Goal: Task Accomplishment & Management: Manage account settings

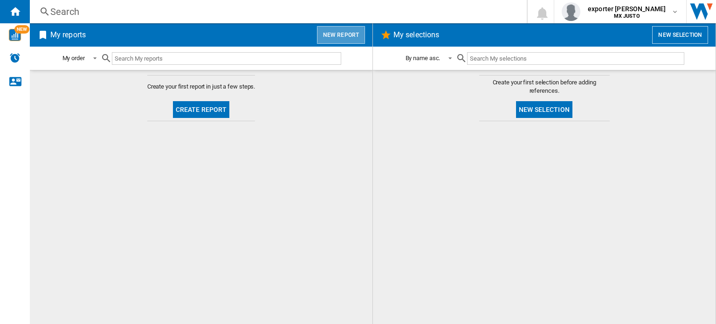
click at [356, 38] on button "New report" at bounding box center [341, 35] width 48 height 18
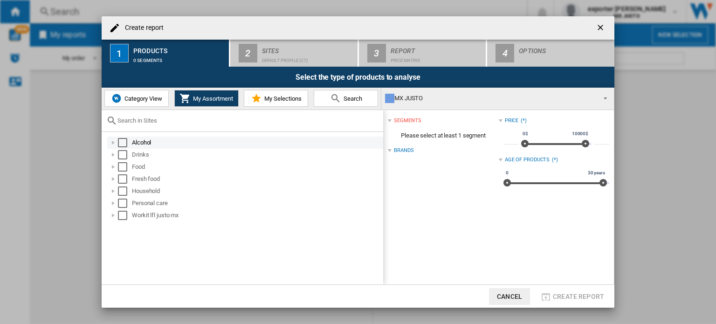
click at [124, 143] on div "Select" at bounding box center [122, 142] width 9 height 9
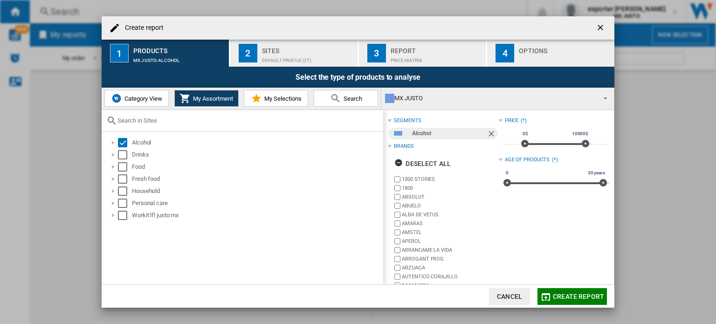
click at [296, 57] on div "Default profile (27)" at bounding box center [308, 58] width 92 height 10
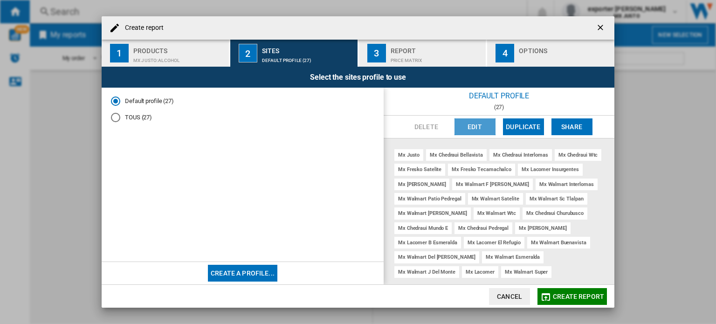
click at [467, 127] on button "Edit" at bounding box center [475, 126] width 41 height 17
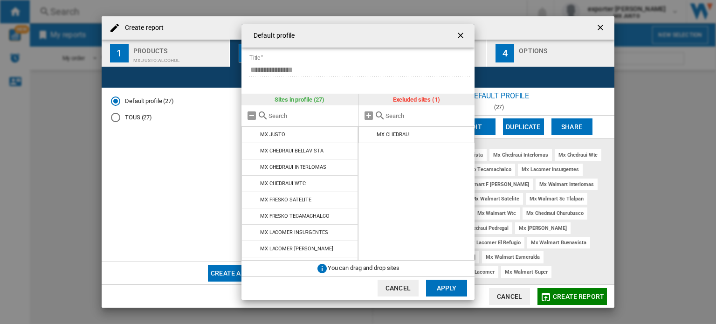
drag, startPoint x: 459, startPoint y: 35, endPoint x: 465, endPoint y: 42, distance: 8.9
click at [459, 35] on ng-md-icon "getI18NText('BUTTONS.CLOSE_DIALOG')" at bounding box center [461, 36] width 11 height 11
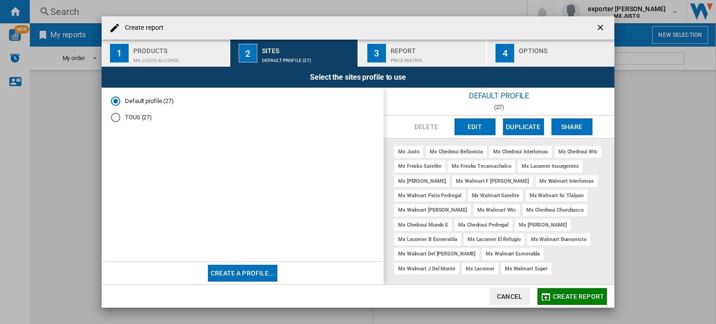
scroll to position [4, 0]
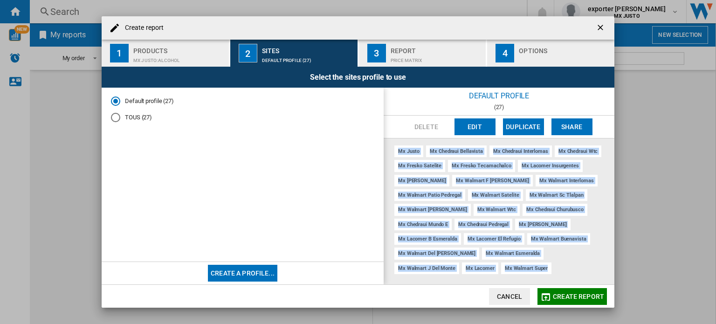
drag, startPoint x: 485, startPoint y: 272, endPoint x: 399, endPoint y: 153, distance: 146.0
click at [399, 153] on div "mx [PERSON_NAME] mx chedraui bellavista mx chedraui interlomas mx chedraui wtc …" at bounding box center [499, 212] width 231 height 146
copy div "mx [PERSON_NAME] mx chedraui bellavista mx chedraui interlomas mx chedraui wtc …"
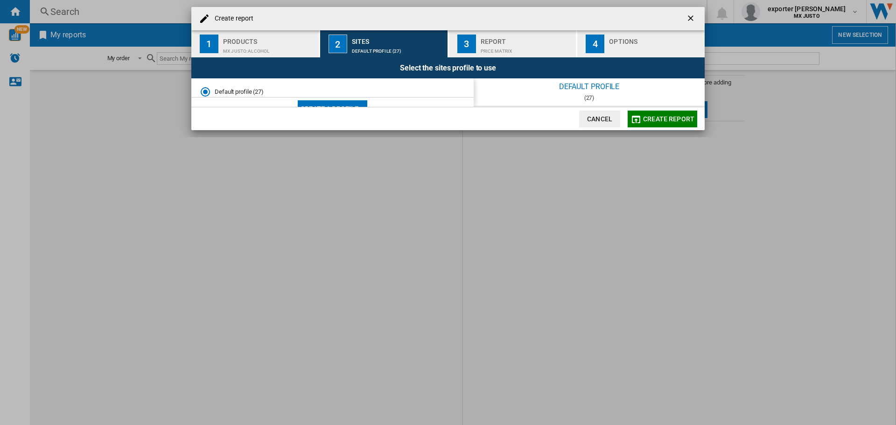
scroll to position [0, 0]
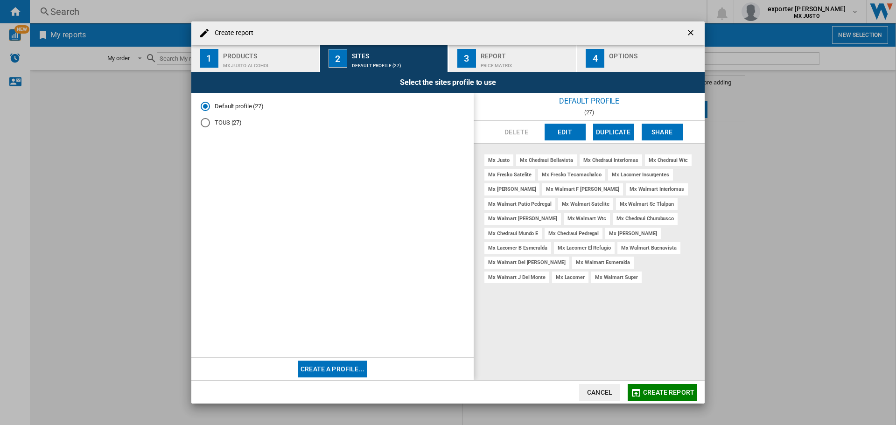
click at [239, 122] on md-radio-button "TOUS (27)" at bounding box center [333, 122] width 264 height 9
click at [563, 127] on button "Edit" at bounding box center [564, 132] width 41 height 17
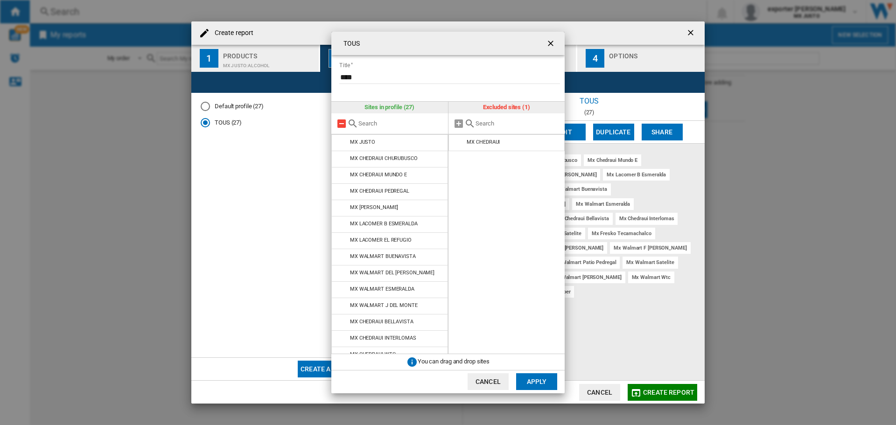
click at [345, 122] on md-icon "{{::title}} {{::getI18NText('BUTTONS.CANCEL')}} ..." at bounding box center [341, 123] width 11 height 11
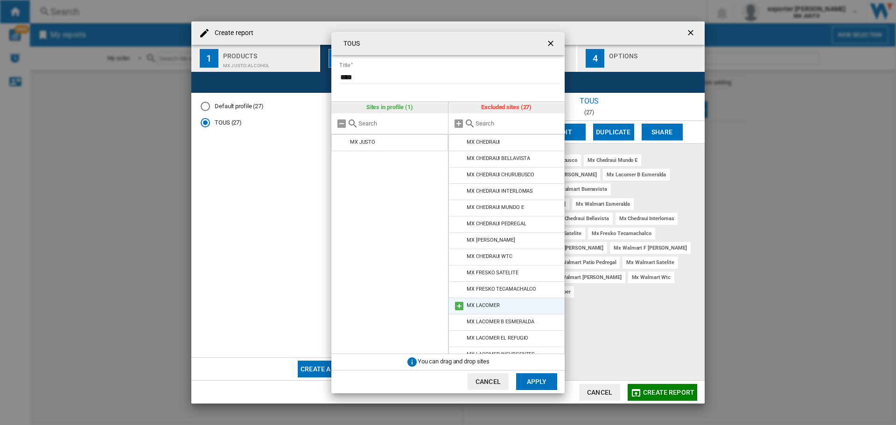
click at [460, 304] on md-icon "{{::title}} {{::getI18NText('BUTTONS.CANCEL')}} ..." at bounding box center [458, 305] width 11 height 11
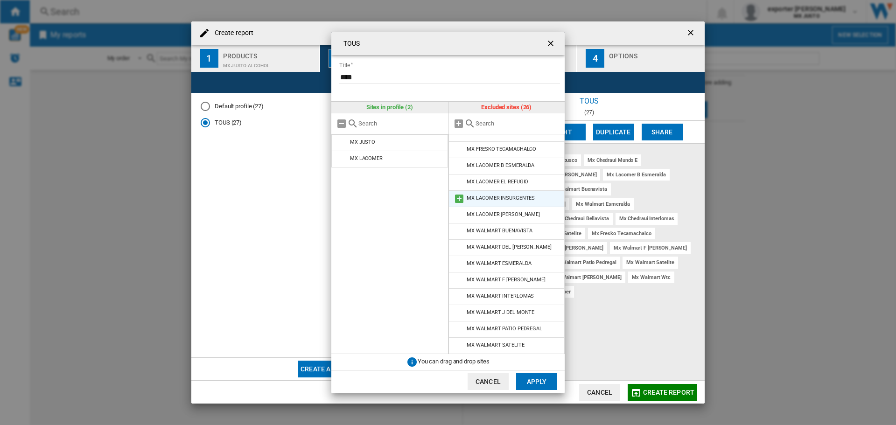
scroll to position [206, 0]
click at [459, 278] on md-icon "{{::title}} {{::getI18NText('BUTTONS.CANCEL')}} ..." at bounding box center [458, 279] width 11 height 11
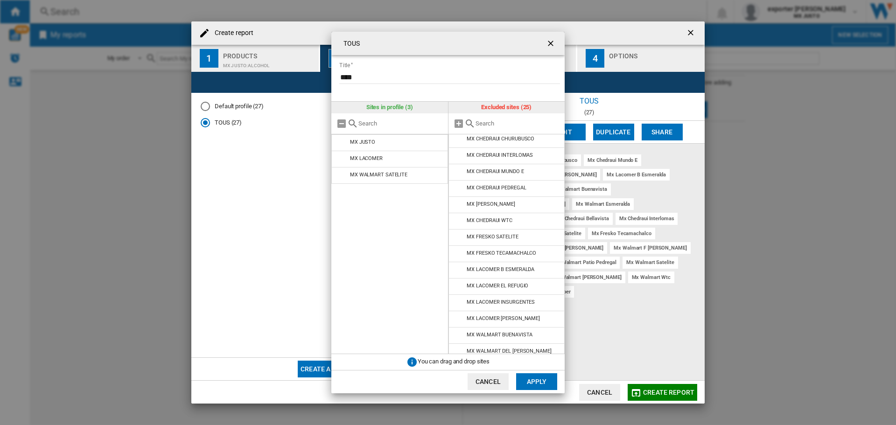
scroll to position [0, 0]
click at [460, 239] on md-icon "{{::title}} {{::getI18NText('BUTTONS.CANCEL')}} ..." at bounding box center [458, 240] width 11 height 11
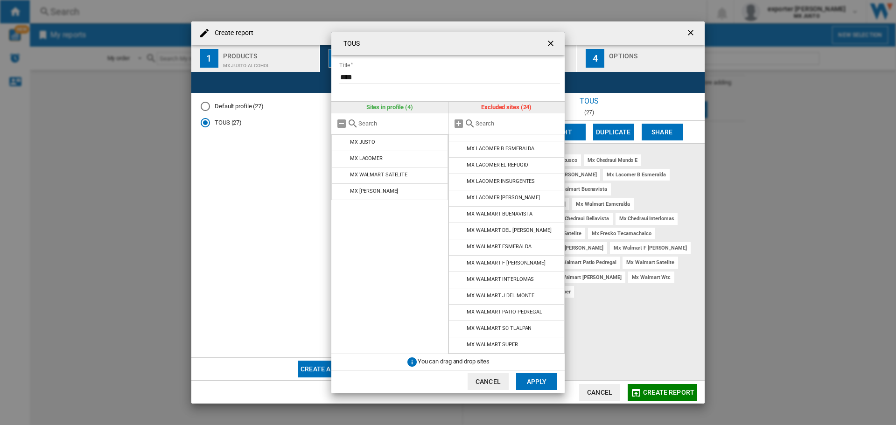
scroll to position [173, 0]
click at [460, 310] on md-icon "{{::title}} {{::getI18NText('BUTTONS.CANCEL')}} ..." at bounding box center [458, 312] width 11 height 11
click at [460, 196] on md-icon "{{::title}} {{::getI18NText('BUTTONS.CANCEL')}} ..." at bounding box center [458, 198] width 11 height 11
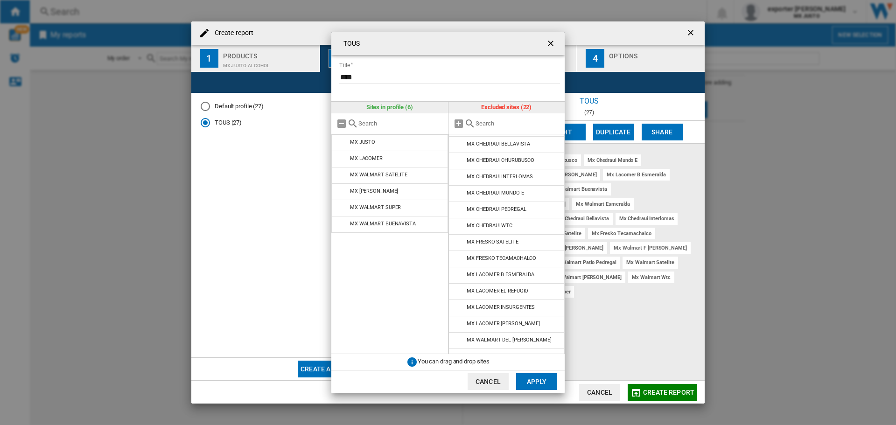
scroll to position [0, 0]
click at [455, 175] on md-icon "{{::title}} {{::getI18NText('BUTTONS.CANCEL')}} ..." at bounding box center [458, 175] width 11 height 11
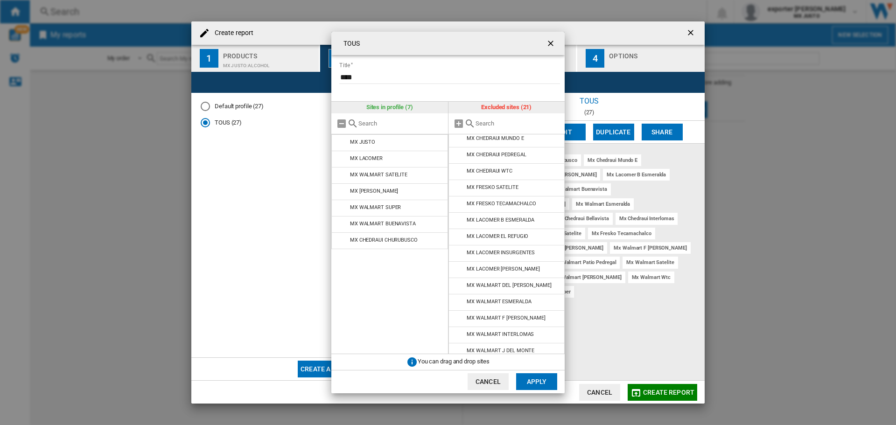
scroll to position [124, 0]
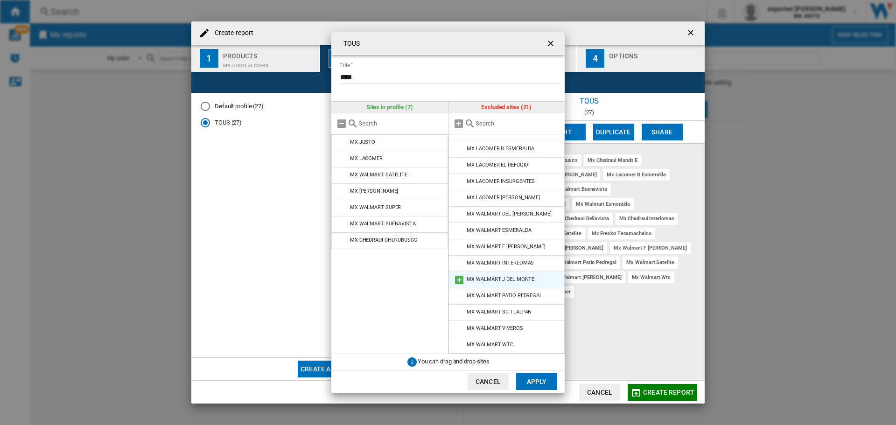
click at [463, 280] on md-icon "{{::title}} {{::getI18NText('BUTTONS.CANCEL')}} ..." at bounding box center [458, 279] width 11 height 11
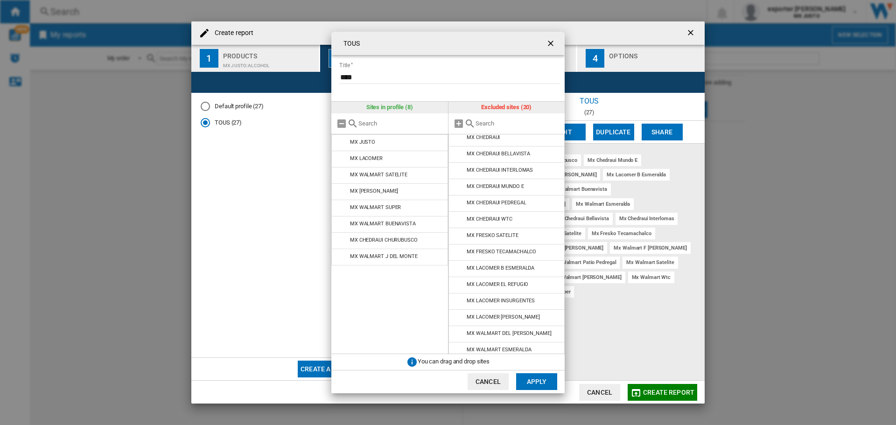
scroll to position [0, 0]
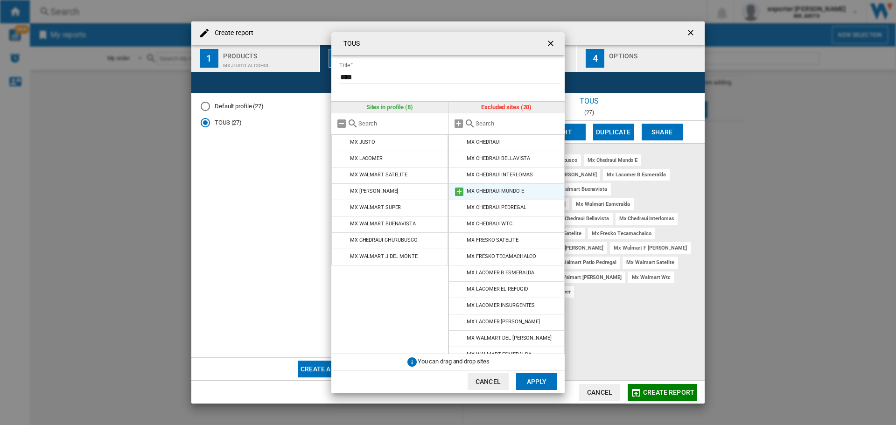
click at [458, 191] on md-icon "{{::title}} {{::getI18NText('BUTTONS.CANCEL')}} ..." at bounding box center [458, 191] width 11 height 11
click at [451, 192] on li "MX CHEDRAUI PEDREGAL" at bounding box center [506, 191] width 117 height 17
click at [456, 191] on md-icon "{{::title}} {{::getI18NText('BUTTONS.CANCEL')}} ..." at bounding box center [458, 191] width 11 height 11
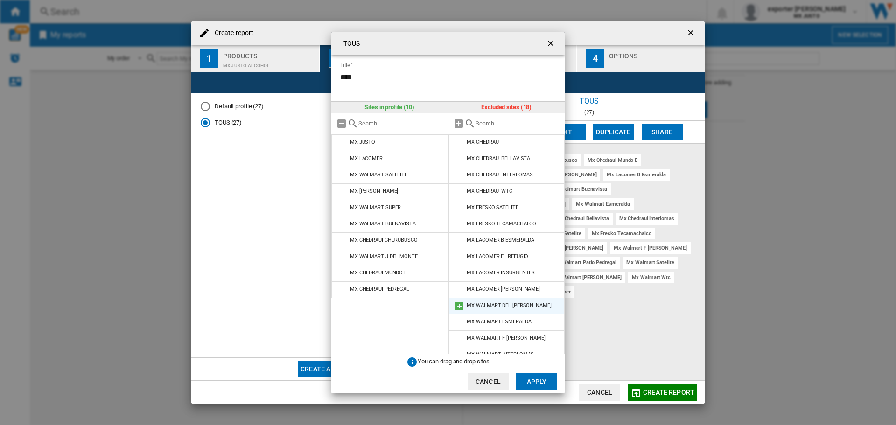
click at [458, 305] on md-icon "{{::title}} {{::getI18NText('BUTTONS.CANCEL')}} ..." at bounding box center [458, 305] width 11 height 11
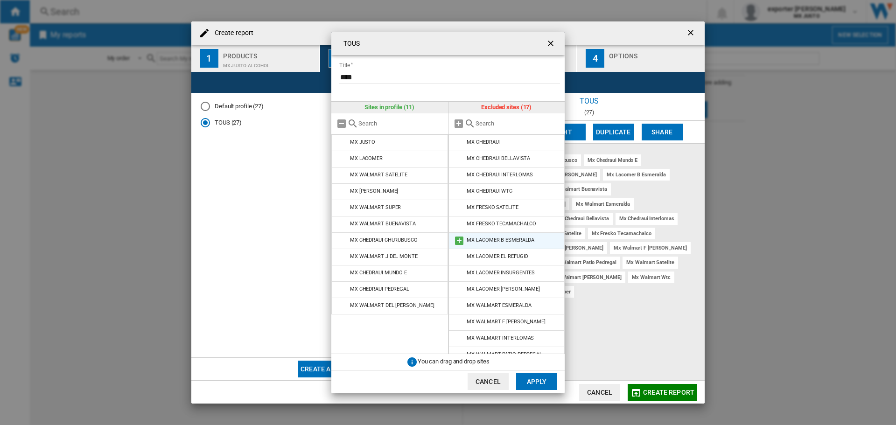
click at [456, 239] on md-icon "{{::title}} {{::getI18NText('BUTTONS.CANCEL')}} ..." at bounding box center [458, 240] width 11 height 11
click at [462, 289] on md-icon "{{::title}} {{::getI18NText('BUTTONS.CANCEL')}} ..." at bounding box center [458, 289] width 11 height 11
click at [454, 240] on md-icon "{{::title}} {{::getI18NText('BUTTONS.CANCEL')}} ..." at bounding box center [458, 240] width 11 height 11
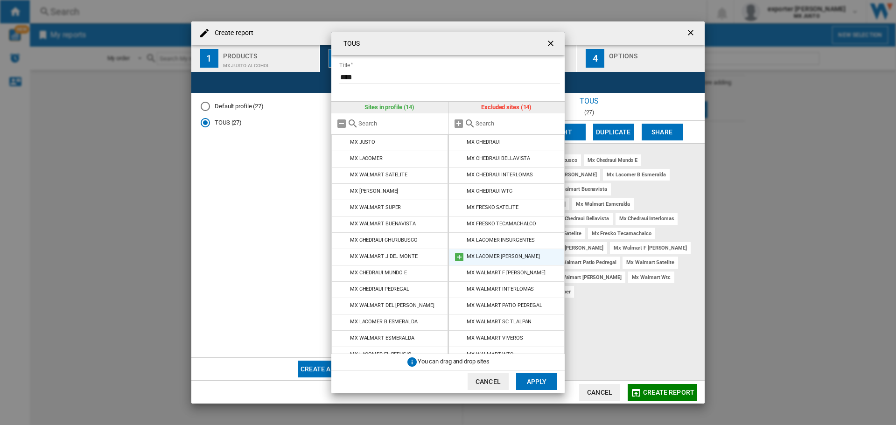
scroll to position [10, 0]
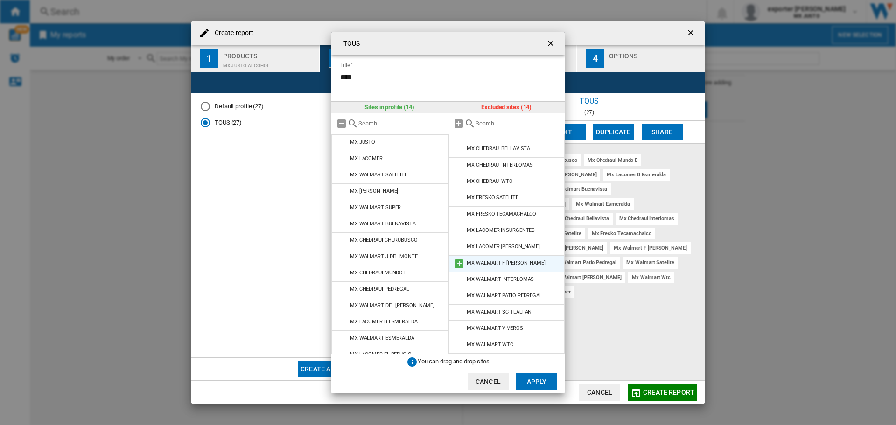
click at [459, 262] on md-icon "{{::title}} {{::getI18NText('BUTTONS.CANCEL')}} ..." at bounding box center [458, 263] width 11 height 11
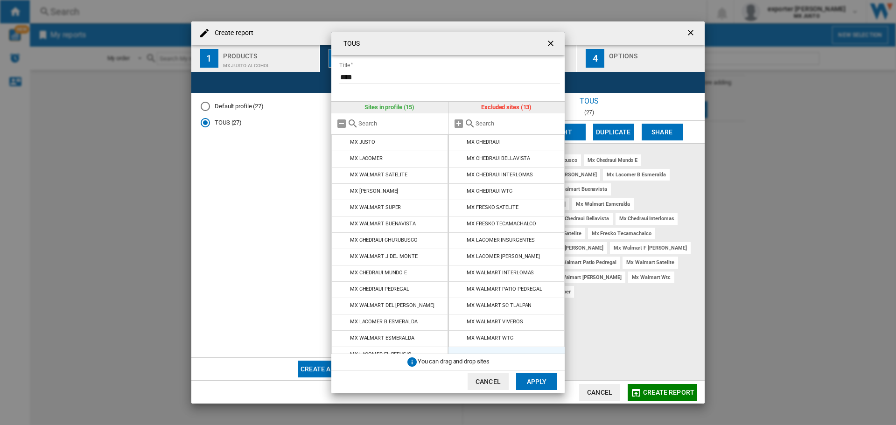
scroll to position [0, 0]
click at [461, 288] on md-icon "{{::title}} {{::getI18NText('BUTTONS.CANCEL')}} ..." at bounding box center [458, 289] width 11 height 11
click at [464, 273] on md-icon "{{::title}} {{::getI18NText('BUTTONS.CANCEL')}} ..." at bounding box center [458, 273] width 11 height 11
click at [463, 289] on md-icon "{{::title}} {{::getI18NText('BUTTONS.CANCEL')}} ..." at bounding box center [458, 289] width 11 height 11
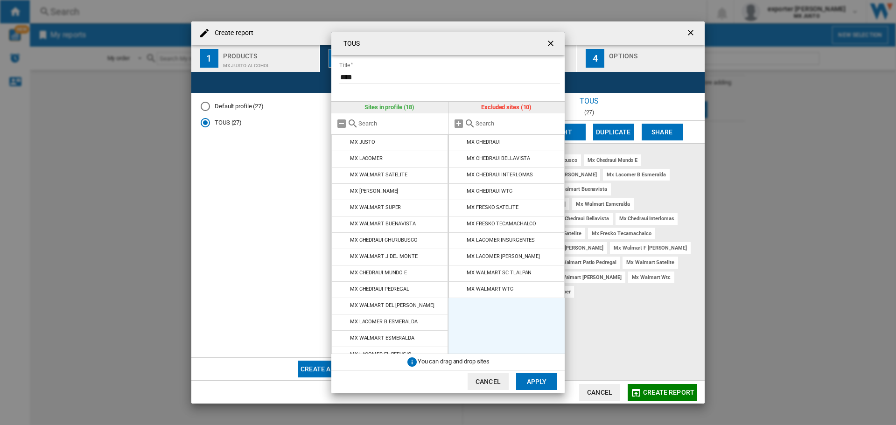
click at [463, 289] on md-icon "{{::title}} {{::getI18NText('BUTTONS.CANCEL')}} ..." at bounding box center [458, 289] width 11 height 11
click at [461, 271] on md-icon "{{::title}} {{::getI18NText('BUTTONS.CANCEL')}} ..." at bounding box center [458, 273] width 11 height 11
click at [459, 194] on md-icon "{{::title}} {{::getI18NText('BUTTONS.CANCEL')}} ..." at bounding box center [458, 191] width 11 height 11
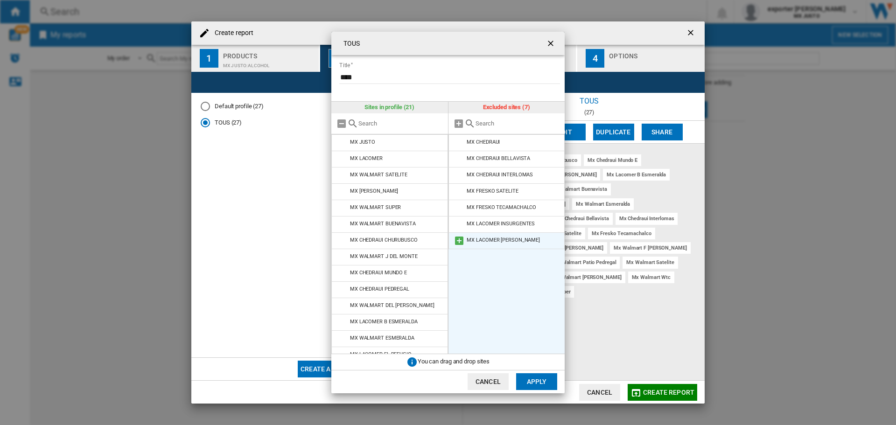
click at [459, 243] on md-icon "{{::title}} {{::getI18NText('BUTTONS.CANCEL')}} ..." at bounding box center [458, 240] width 11 height 11
click at [456, 224] on md-icon "{{::title}} {{::getI18NText('BUTTONS.CANCEL')}} ..." at bounding box center [458, 224] width 11 height 11
click at [455, 159] on md-icon "{{::title}} {{::getI18NText('BUTTONS.CANCEL')}} ..." at bounding box center [458, 158] width 11 height 11
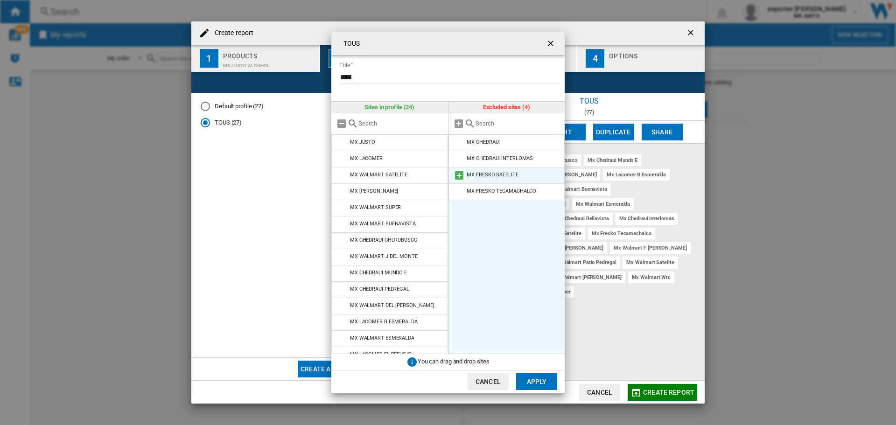
click at [456, 173] on md-icon "{{::title}} {{::getI18NText('BUTTONS.CANCEL')}} ..." at bounding box center [458, 175] width 11 height 11
click at [456, 162] on md-icon "{{::title}} {{::getI18NText('BUTTONS.CANCEL')}} ..." at bounding box center [458, 158] width 11 height 11
click at [540, 324] on button "Apply" at bounding box center [536, 381] width 41 height 17
click at [539, 324] on md-dialog-content "TOUS Title **** Sites in profile (27) MX [PERSON_NAME] MX LACOMER MX WALMART SA…" at bounding box center [447, 212] width 233 height 361
